Goal: Entertainment & Leisure: Consume media (video, audio)

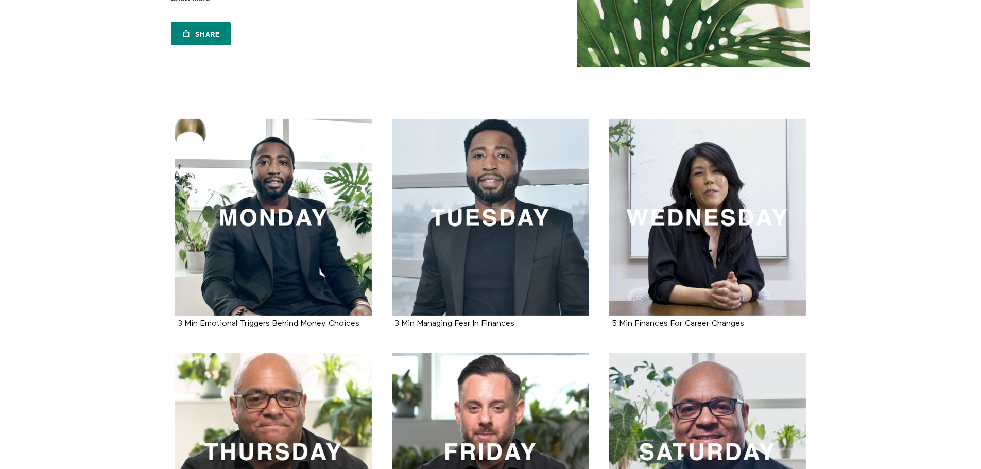
scroll to position [129, 0]
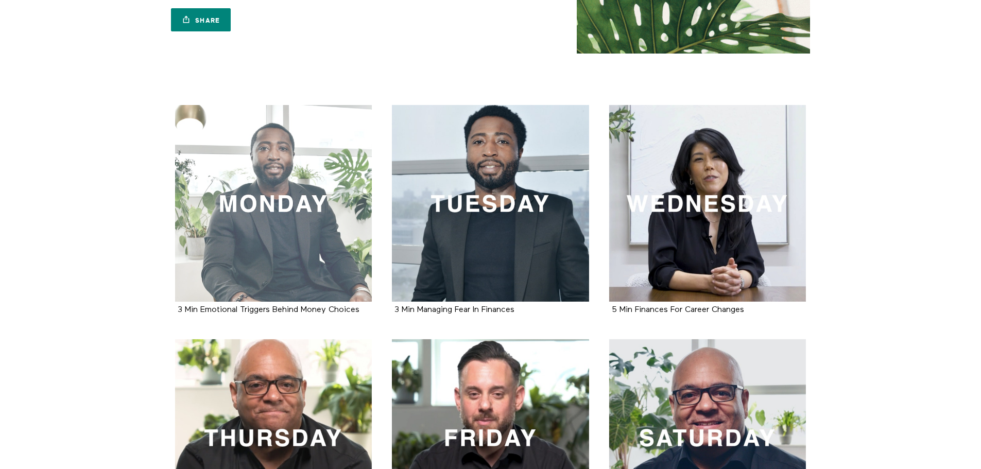
click at [323, 262] on div at bounding box center [273, 203] width 197 height 197
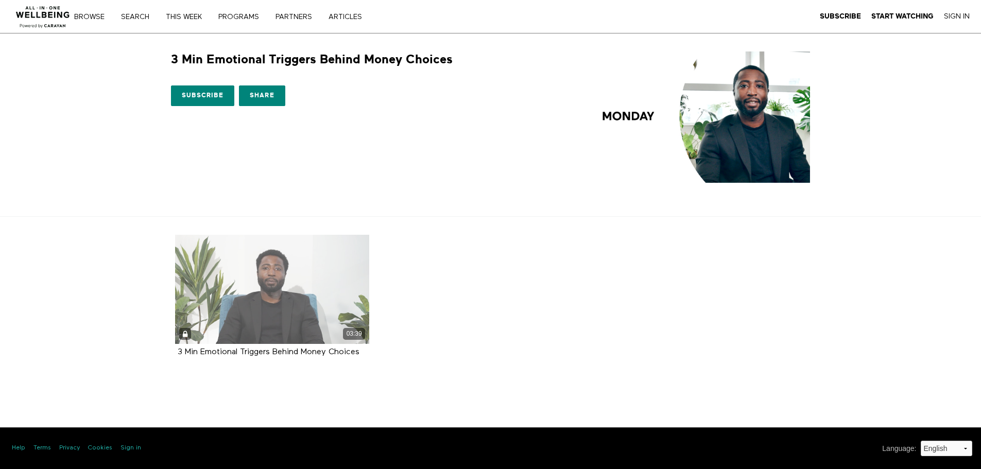
click at [286, 297] on div "03:39" at bounding box center [272, 289] width 195 height 109
